Goal: Check status: Check status

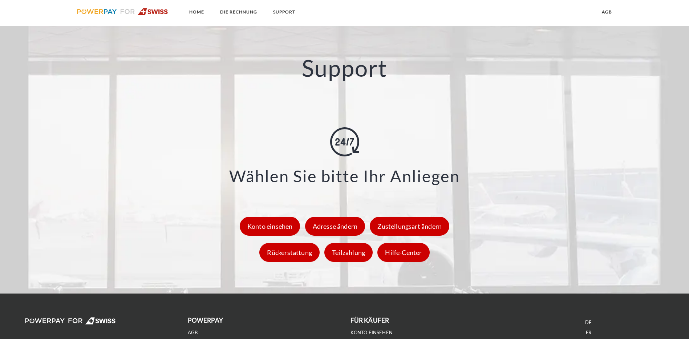
scroll to position [1018, 0]
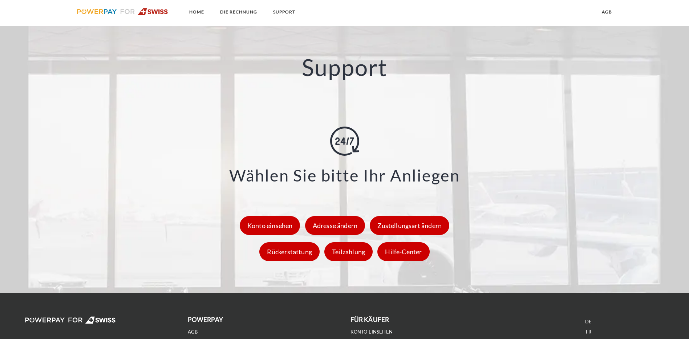
click at [588, 338] on link "IT" at bounding box center [589, 342] width 4 height 6
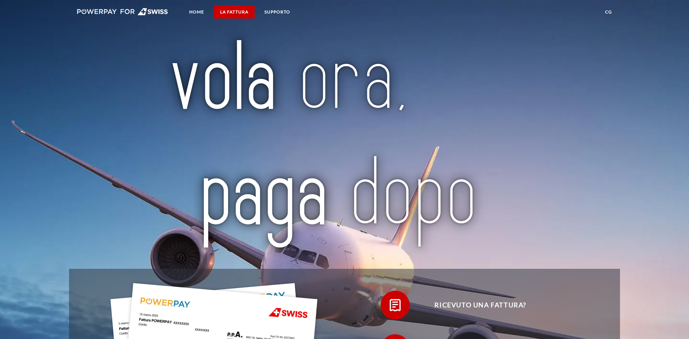
click at [231, 11] on link "LA FATTURA" at bounding box center [234, 11] width 41 height 13
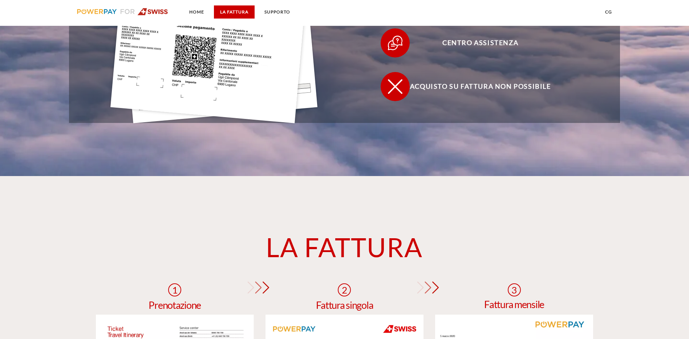
scroll to position [534, 0]
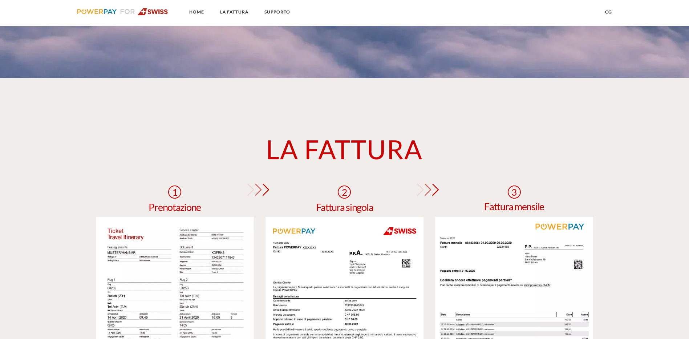
click at [609, 13] on link "CG" at bounding box center [608, 11] width 19 height 13
click at [196, 11] on link "Home" at bounding box center [196, 11] width 27 height 13
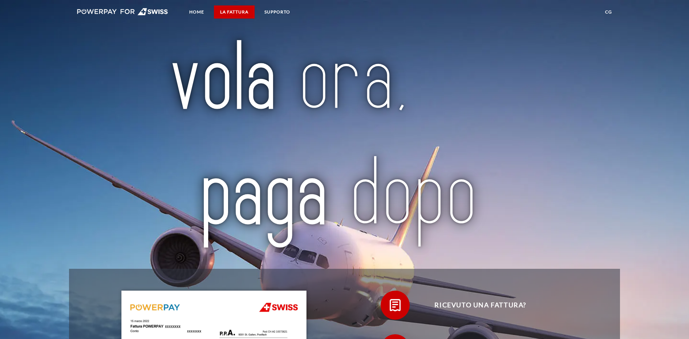
click at [227, 12] on link "LA FATTURA" at bounding box center [234, 11] width 41 height 13
click at [98, 11] on img at bounding box center [122, 11] width 91 height 7
click at [154, 10] on img at bounding box center [122, 11] width 91 height 7
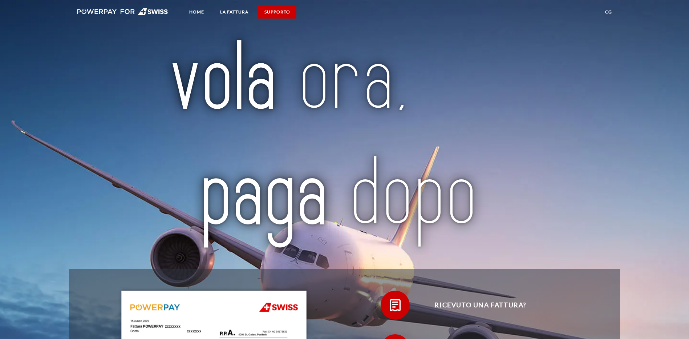
click at [271, 13] on link "SUPPORTO" at bounding box center [277, 11] width 38 height 13
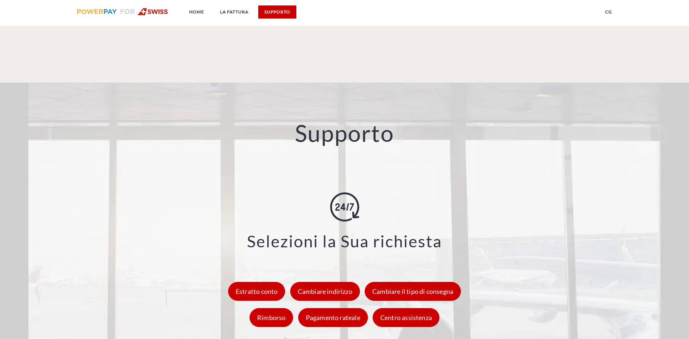
scroll to position [973, 0]
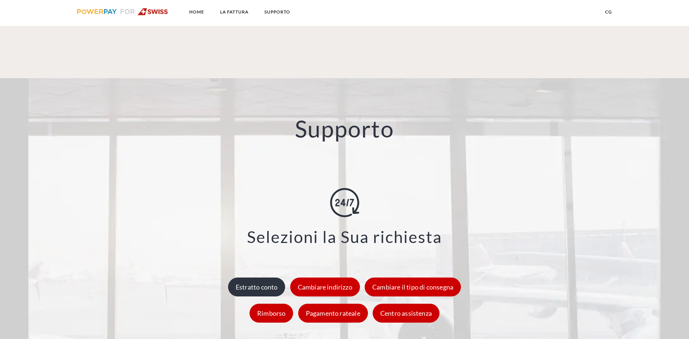
click at [255, 277] on div "Estratto conto" at bounding box center [256, 286] width 57 height 19
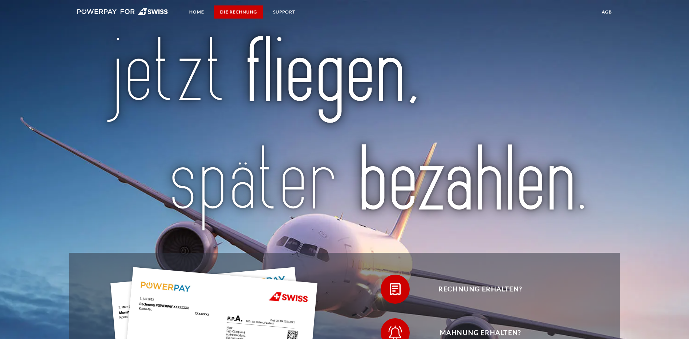
click at [234, 12] on link "DIE RECHNUNG" at bounding box center [238, 11] width 49 height 13
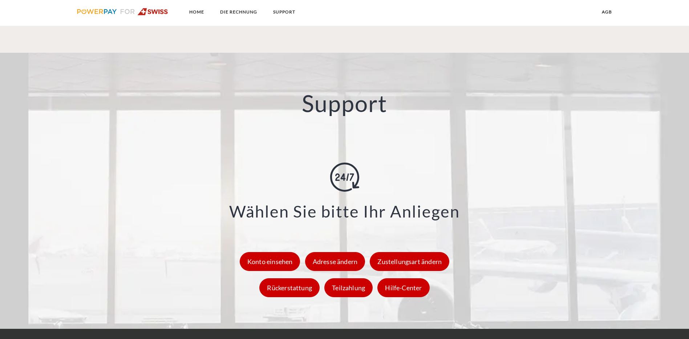
scroll to position [1018, 0]
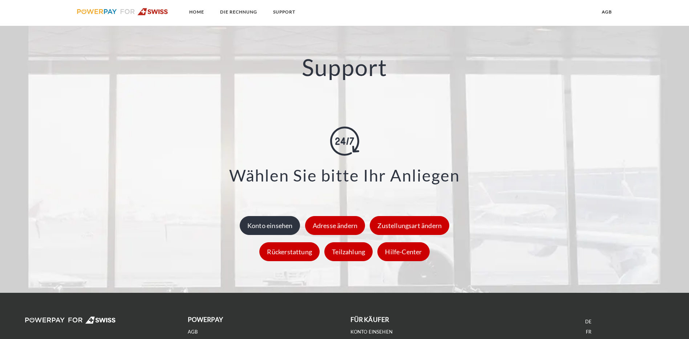
click at [267, 216] on div "Konto einsehen" at bounding box center [270, 225] width 61 height 19
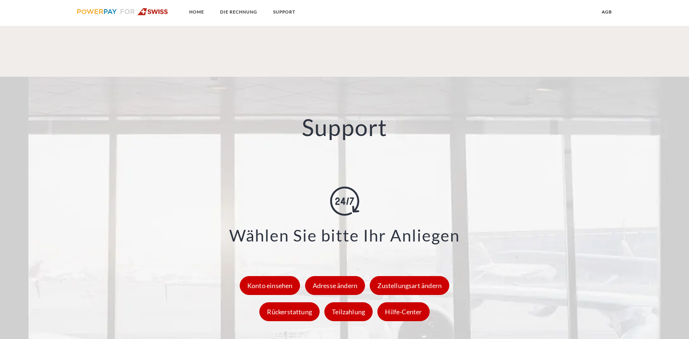
scroll to position [1018, 0]
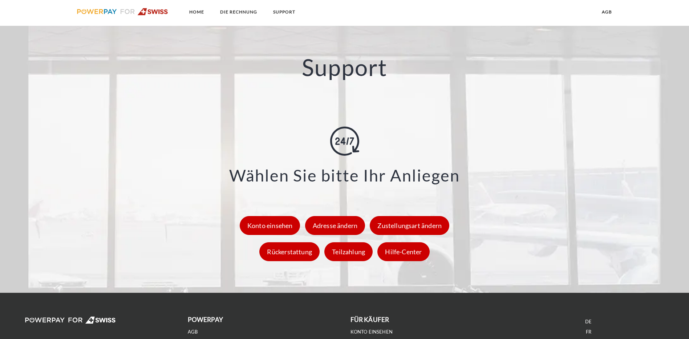
click at [589, 338] on link "IT" at bounding box center [589, 342] width 4 height 6
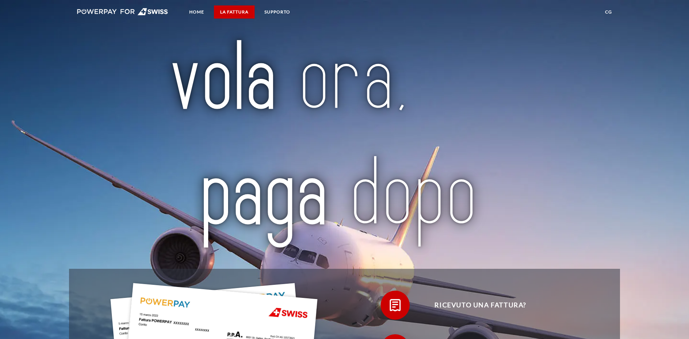
click at [233, 13] on link "LA FATTURA" at bounding box center [234, 11] width 41 height 13
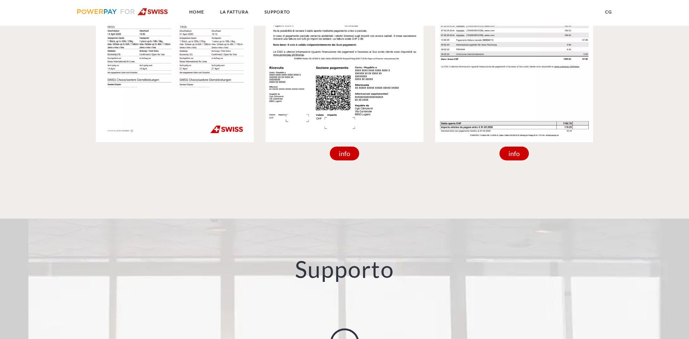
scroll to position [970, 0]
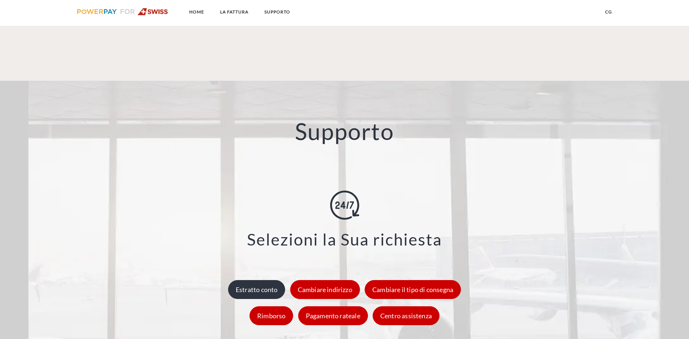
click at [257, 280] on div "Estratto conto" at bounding box center [256, 289] width 57 height 19
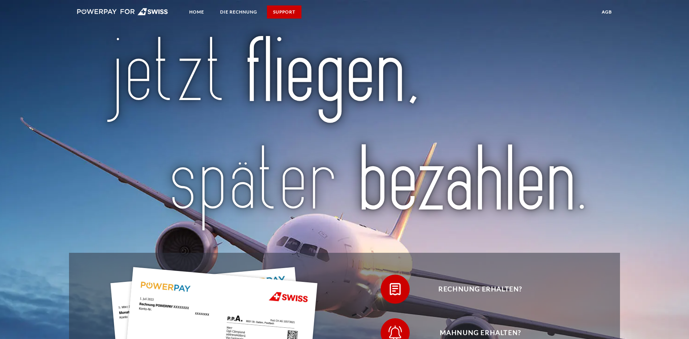
click at [287, 12] on link "SUPPORT" at bounding box center [284, 11] width 35 height 13
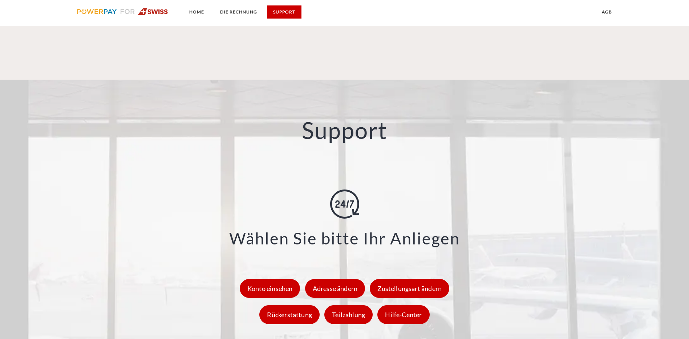
scroll to position [957, 0]
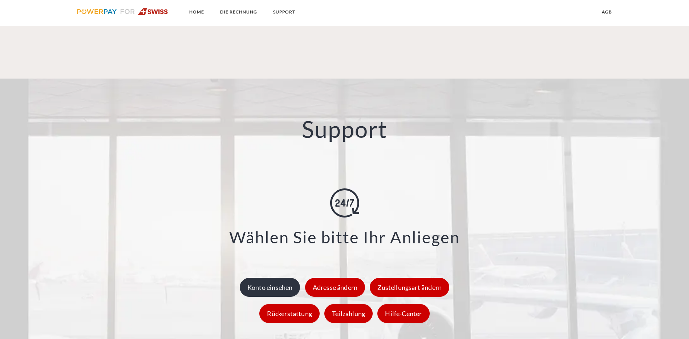
click at [269, 278] on div "Konto einsehen" at bounding box center [270, 287] width 61 height 19
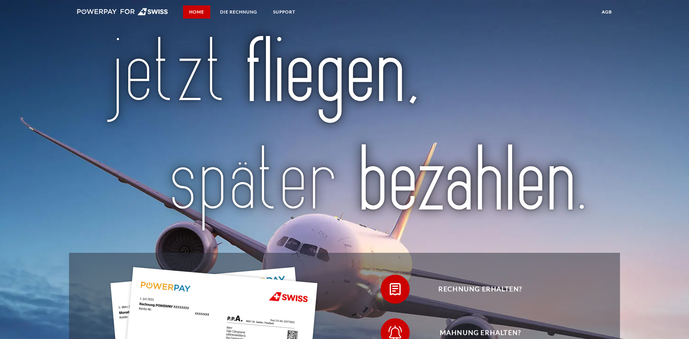
click at [202, 9] on link "Home" at bounding box center [196, 11] width 27 height 13
click at [241, 13] on link "DIE RECHNUNG" at bounding box center [238, 11] width 49 height 13
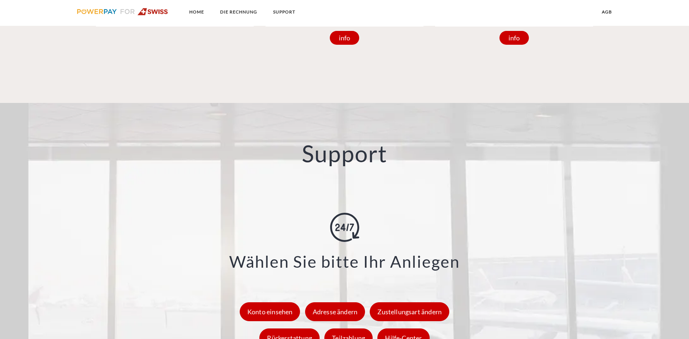
scroll to position [954, 0]
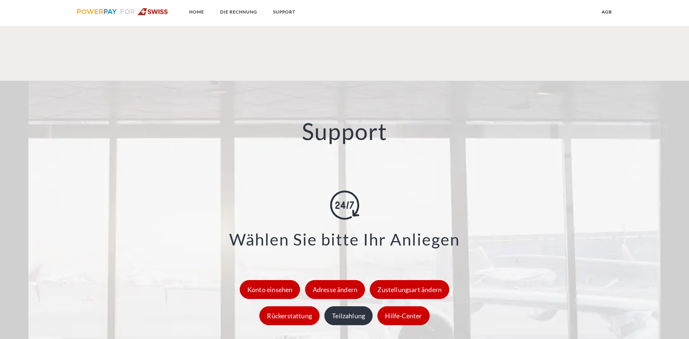
click at [361, 306] on div "Teilzahlung" at bounding box center [349, 315] width 48 height 19
click at [270, 280] on div "Konto einsehen" at bounding box center [270, 289] width 61 height 19
